Goal: Transaction & Acquisition: Purchase product/service

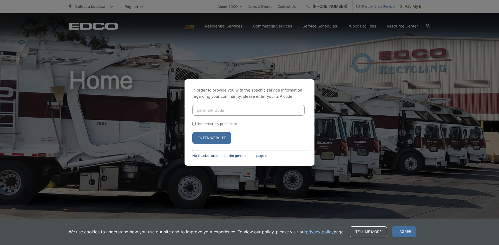
click at [214, 156] on link "No thanks, take me to the general homepage >" at bounding box center [229, 156] width 75 height 4
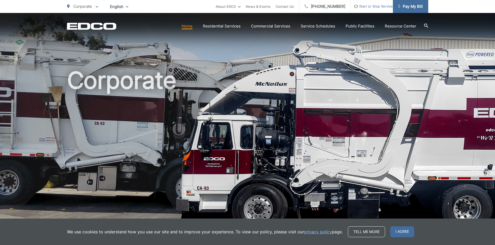
click at [411, 3] on span "Pay My Bill" at bounding box center [410, 6] width 25 height 6
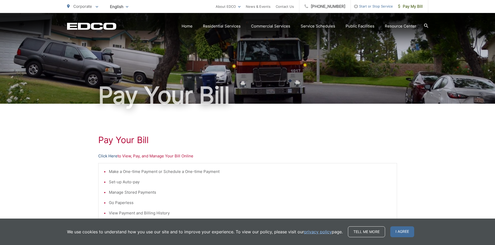
click at [102, 155] on link "Click Here" at bounding box center [107, 156] width 19 height 6
